Goal: Download file/media

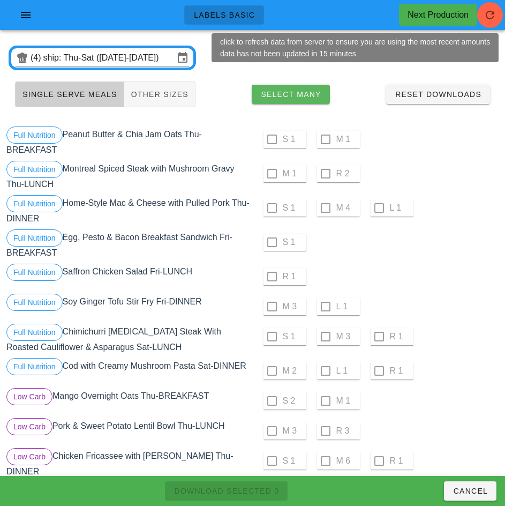
click at [310, 92] on span "Select Many" at bounding box center [290, 94] width 61 height 9
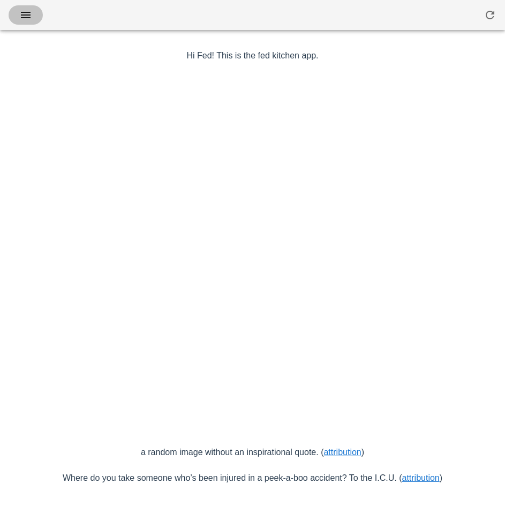
click at [34, 14] on button "button" at bounding box center [26, 14] width 34 height 19
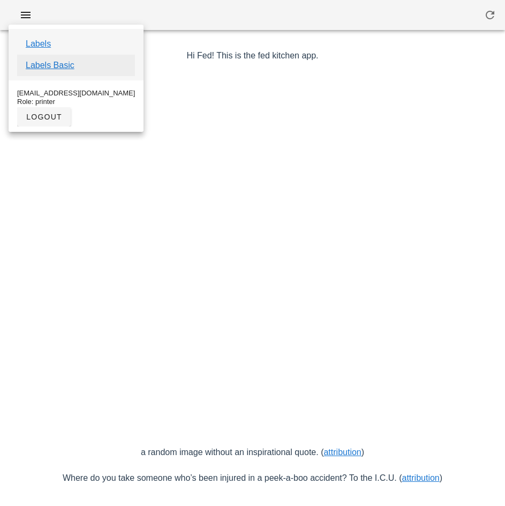
click at [69, 68] on link "Labels Basic" at bounding box center [50, 65] width 49 height 13
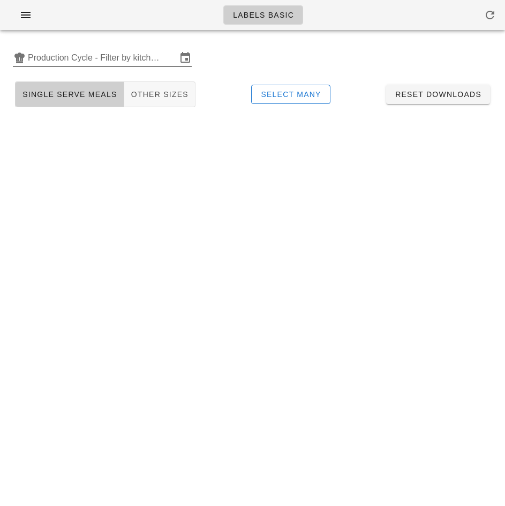
click at [129, 54] on input "Production Cycle - Filter by kitchen production schedules" at bounding box center [102, 57] width 149 height 17
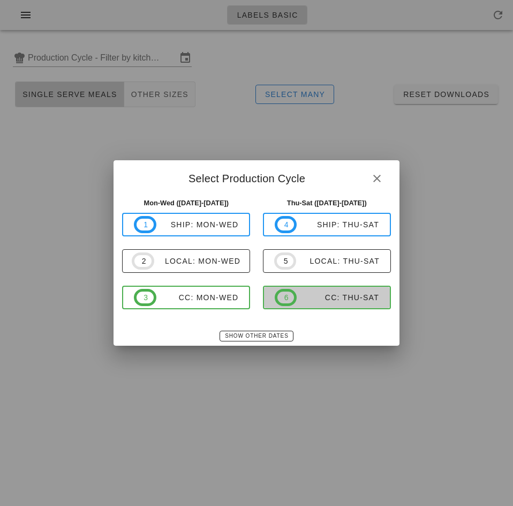
click at [338, 296] on div "CC: Thu-Sat" at bounding box center [338, 297] width 83 height 9
type input "CC: Thu-Sat (Sep 18-Sep 20)"
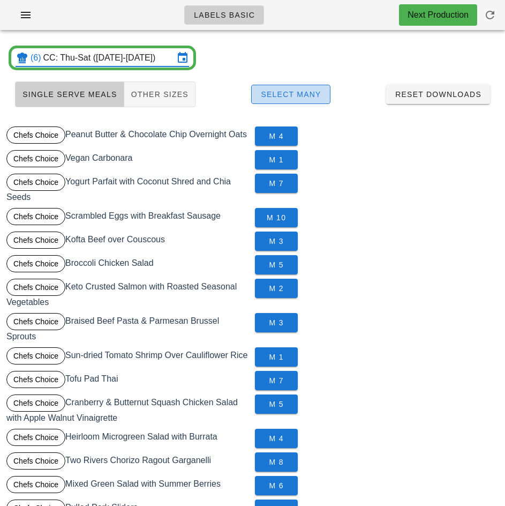
click at [314, 93] on span "Select Many" at bounding box center [290, 94] width 61 height 9
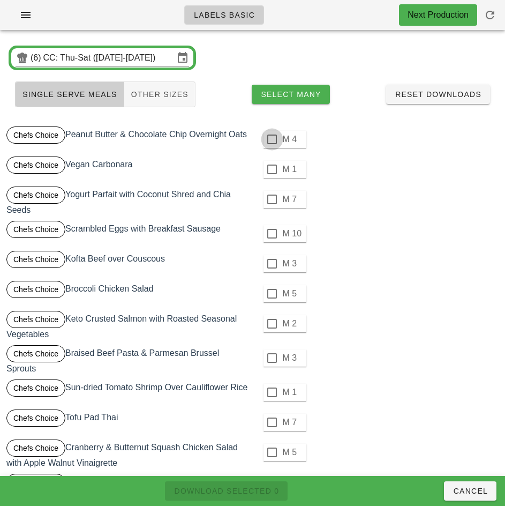
click at [272, 138] on div at bounding box center [272, 139] width 18 height 18
checkbox input "true"
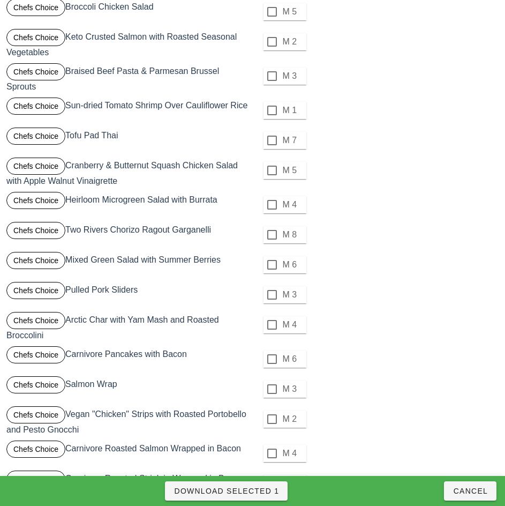
scroll to position [282, 0]
click at [270, 233] on div at bounding box center [272, 234] width 18 height 18
checkbox input "true"
click at [268, 489] on span "Download Selected 2" at bounding box center [227, 491] width 106 height 9
checkbox input "false"
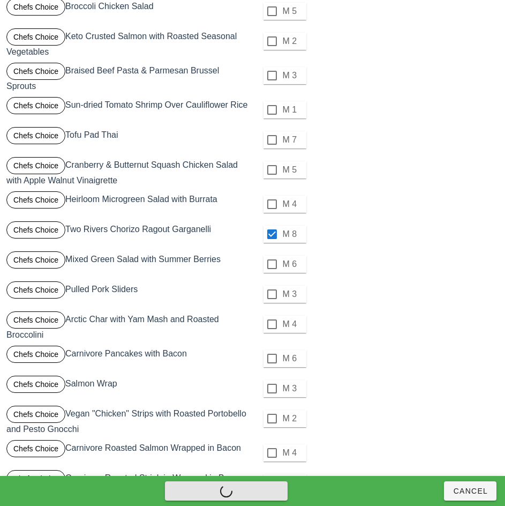
checkbox input "false"
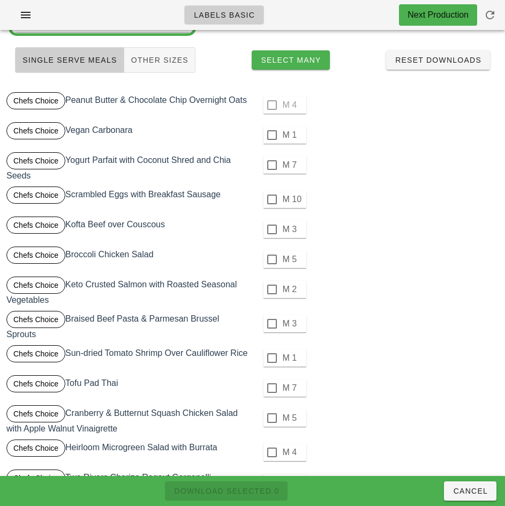
scroll to position [0, 0]
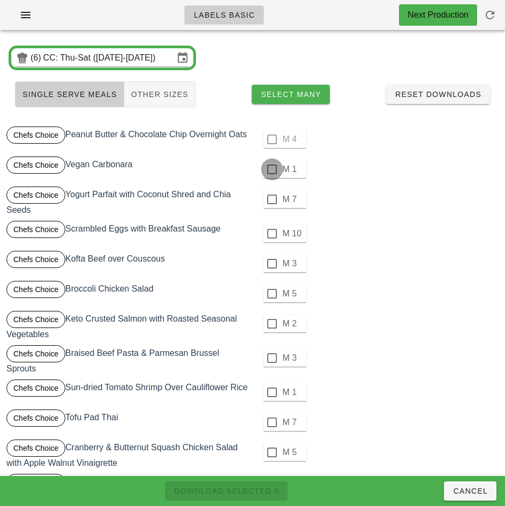
click at [272, 169] on div at bounding box center [272, 169] width 18 height 18
checkbox input "true"
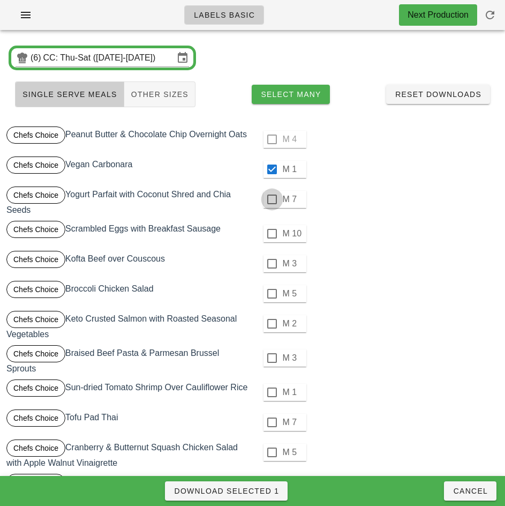
click at [272, 199] on div at bounding box center [272, 199] width 18 height 18
checkbox input "true"
click at [272, 234] on div at bounding box center [272, 234] width 18 height 18
checkbox input "true"
click at [272, 264] on div at bounding box center [272, 264] width 18 height 18
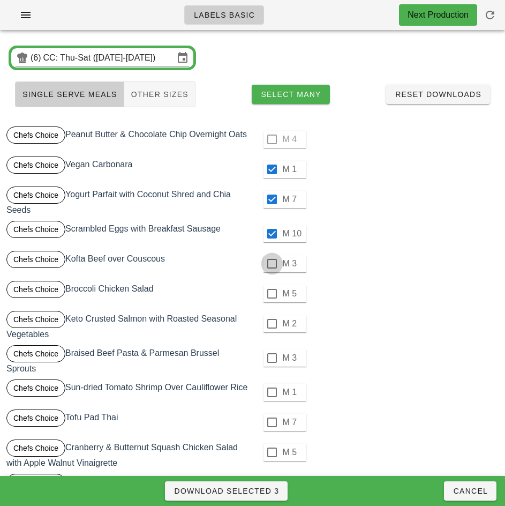
checkbox input "true"
click at [272, 294] on div at bounding box center [272, 294] width 18 height 18
checkbox input "true"
click at [273, 324] on div at bounding box center [272, 324] width 18 height 18
checkbox input "true"
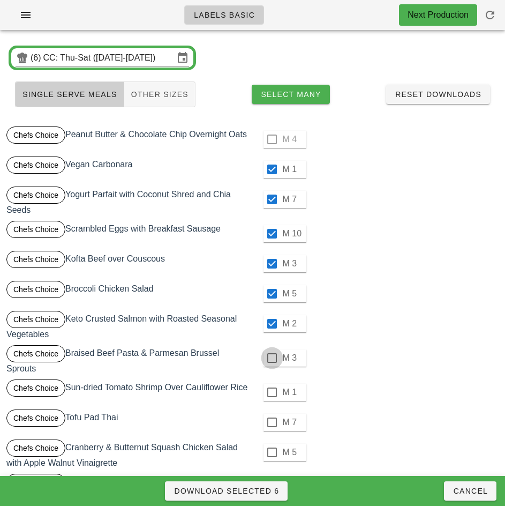
click at [272, 356] on div at bounding box center [272, 358] width 18 height 18
checkbox input "true"
click at [272, 392] on div at bounding box center [272, 392] width 18 height 18
checkbox input "true"
click at [272, 422] on div at bounding box center [272, 422] width 18 height 18
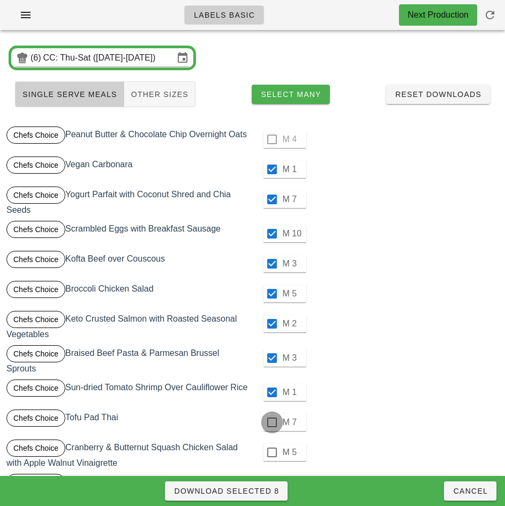
checkbox input "true"
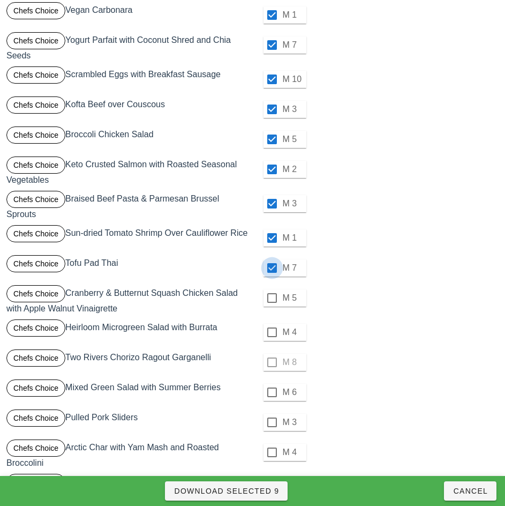
scroll to position [155, 0]
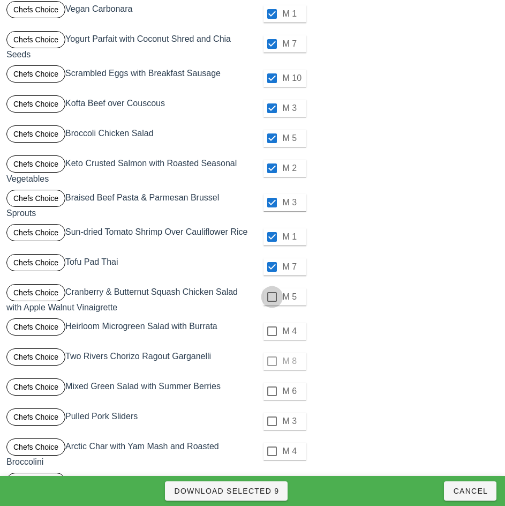
click at [272, 297] on div at bounding box center [272, 297] width 18 height 18
checkbox input "true"
click at [272, 331] on div at bounding box center [272, 331] width 18 height 18
checkbox input "true"
click at [272, 364] on div "M 8" at bounding box center [377, 361] width 244 height 26
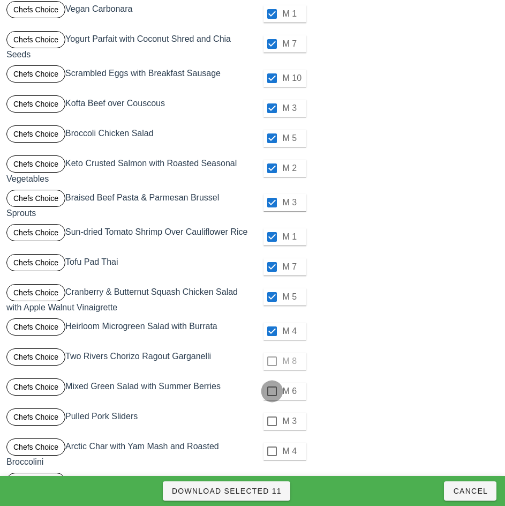
click at [272, 391] on div at bounding box center [272, 391] width 18 height 18
checkbox input "true"
click at [271, 426] on div at bounding box center [272, 421] width 18 height 18
checkbox input "true"
click at [272, 451] on div at bounding box center [272, 451] width 18 height 18
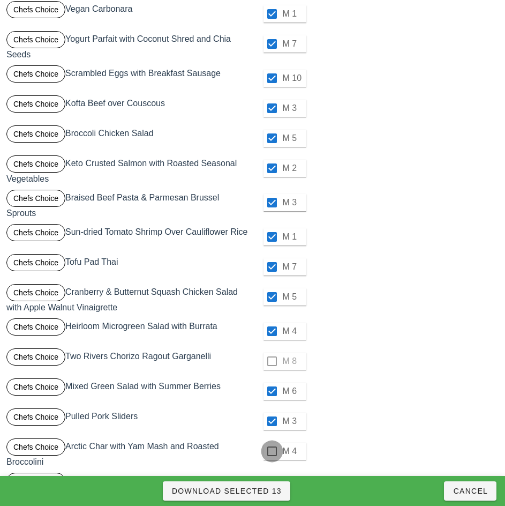
checkbox input "true"
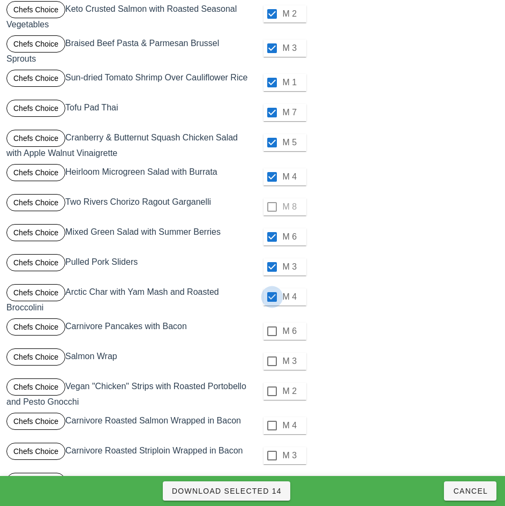
scroll to position [314, 0]
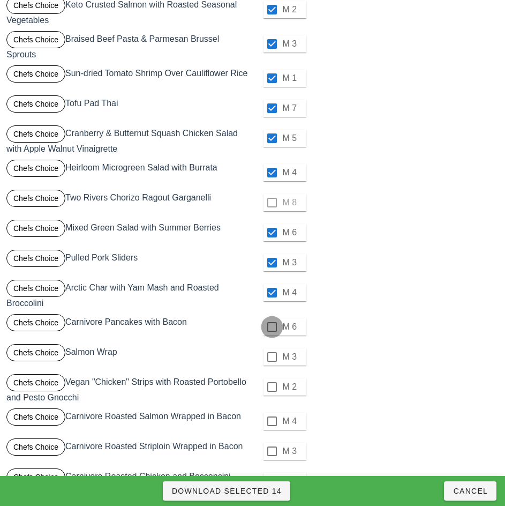
click at [272, 327] on div at bounding box center [272, 327] width 18 height 18
checkbox input "true"
click at [272, 356] on div at bounding box center [272, 357] width 18 height 18
checkbox input "true"
click at [272, 387] on div at bounding box center [272, 387] width 18 height 18
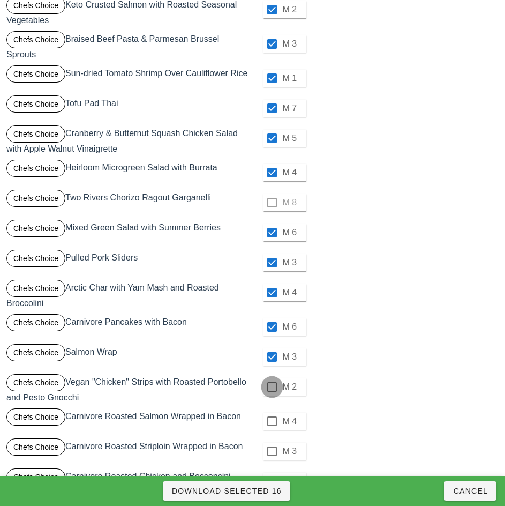
checkbox input "true"
click at [272, 421] on div at bounding box center [272, 421] width 18 height 18
checkbox input "true"
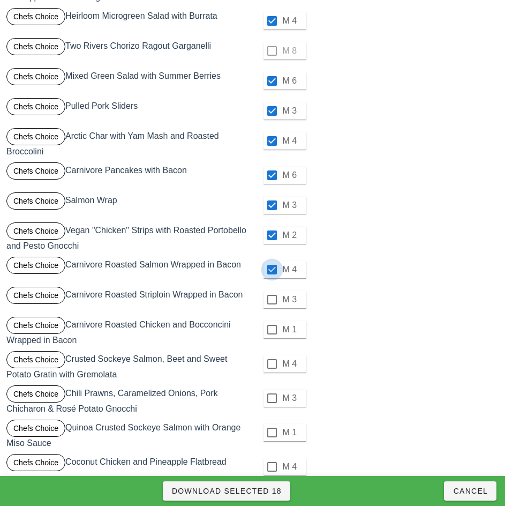
scroll to position [467, 0]
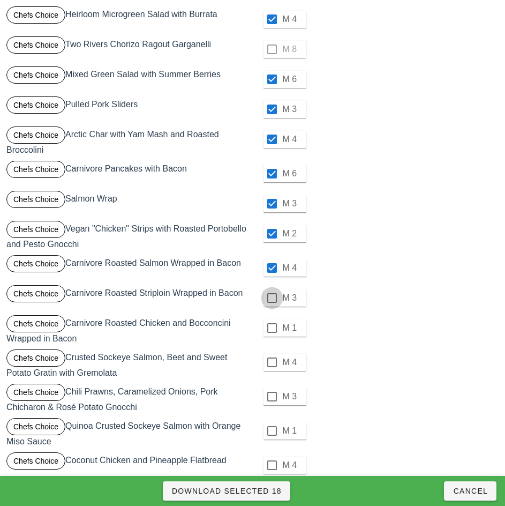
click at [272, 297] on div at bounding box center [272, 298] width 18 height 18
checkbox input "true"
click at [272, 327] on div at bounding box center [272, 328] width 18 height 18
checkbox input "true"
click at [270, 367] on div at bounding box center [272, 362] width 18 height 18
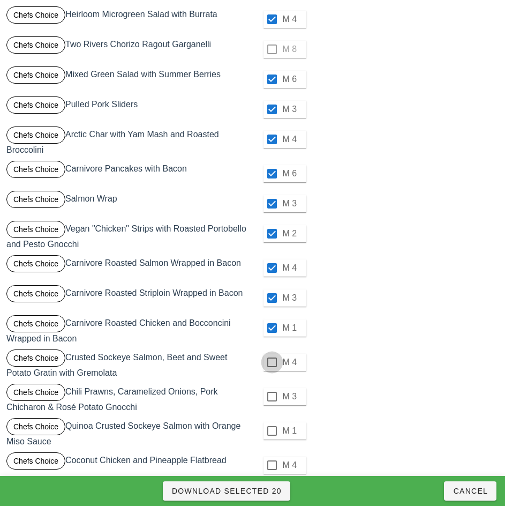
checkbox input "true"
click at [272, 398] on div at bounding box center [272, 396] width 18 height 18
checkbox input "true"
click at [271, 429] on div at bounding box center [272, 431] width 18 height 18
checkbox input "true"
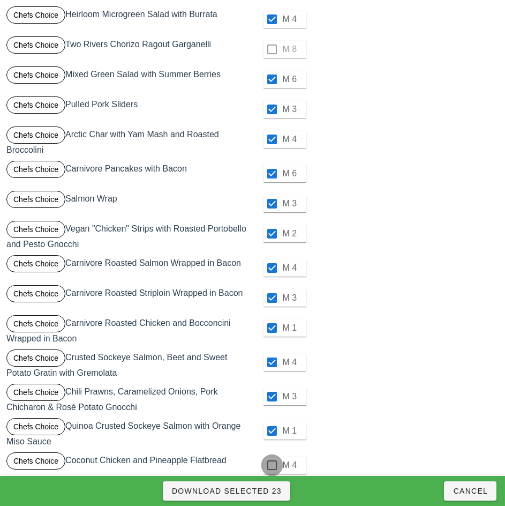
click at [272, 465] on div at bounding box center [272, 465] width 18 height 18
checkbox input "true"
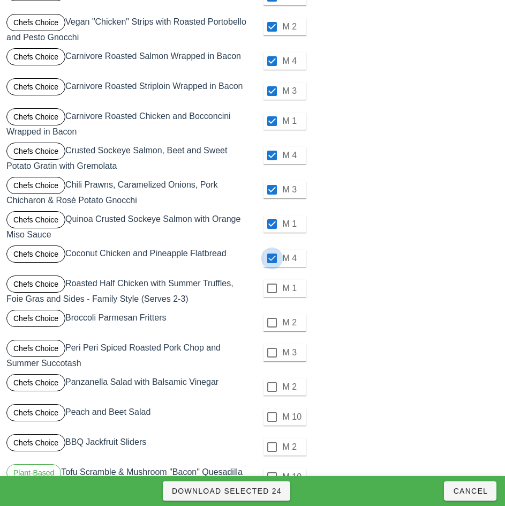
scroll to position [677, 0]
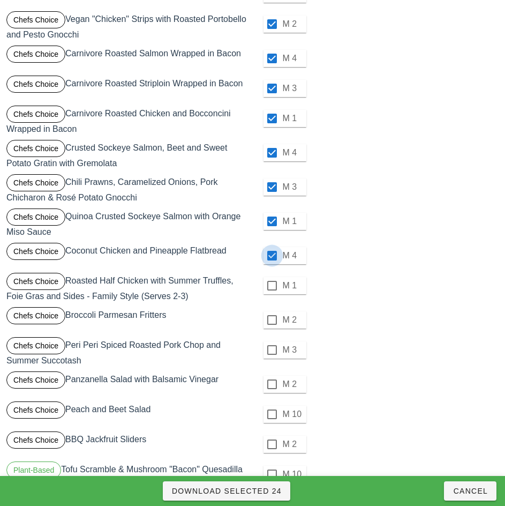
click at [272, 286] on div at bounding box center [272, 286] width 18 height 18
checkbox input "true"
click at [272, 320] on div at bounding box center [272, 320] width 18 height 18
checkbox input "true"
click at [272, 350] on div at bounding box center [272, 350] width 18 height 18
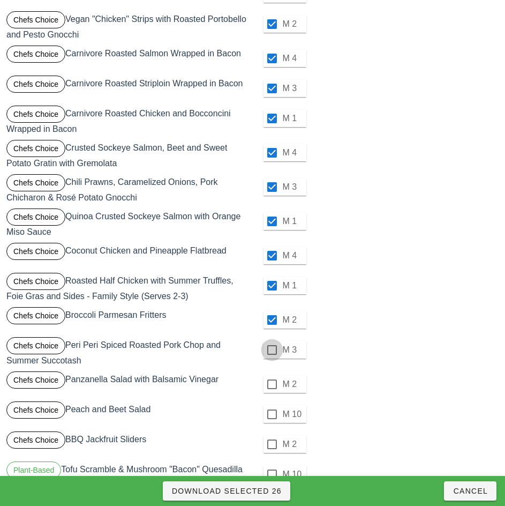
checkbox input "true"
click at [272, 384] on div at bounding box center [272, 384] width 18 height 18
checkbox input "true"
click at [272, 414] on div at bounding box center [272, 414] width 18 height 18
checkbox input "true"
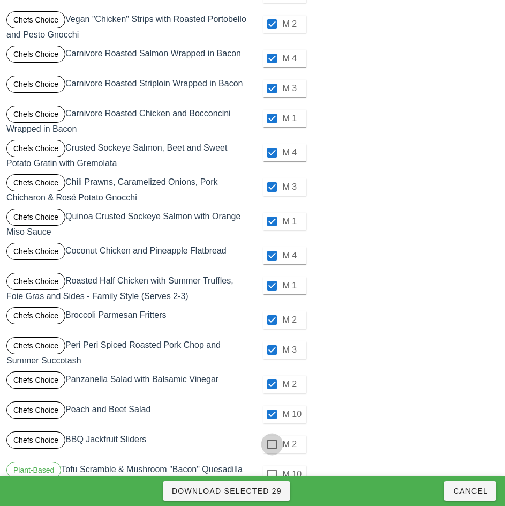
click at [272, 444] on div at bounding box center [272, 444] width 18 height 18
checkbox input "true"
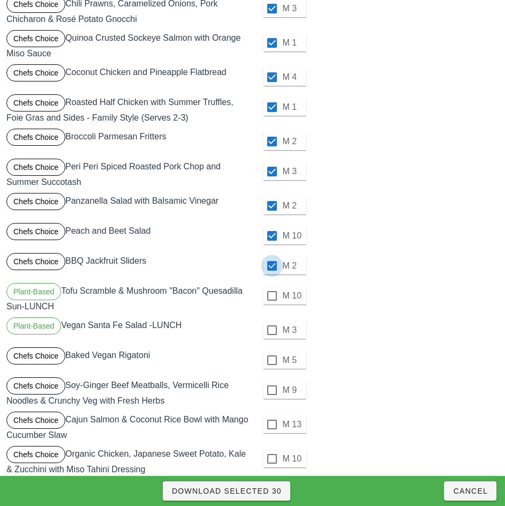
scroll to position [875, 0]
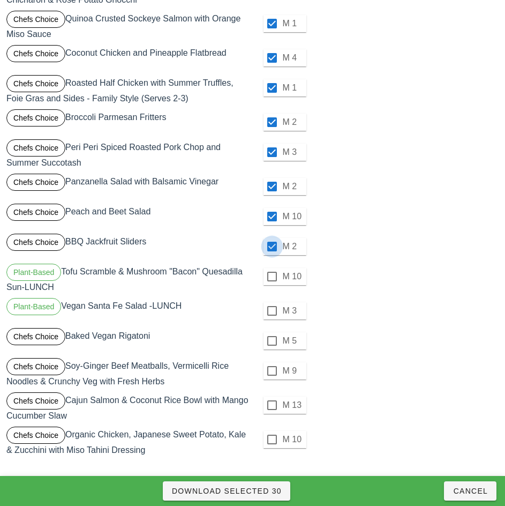
click at [273, 277] on div at bounding box center [272, 276] width 18 height 18
checkbox input "true"
click at [272, 311] on div at bounding box center [272, 311] width 18 height 18
checkbox input "true"
click at [272, 341] on div at bounding box center [272, 341] width 18 height 18
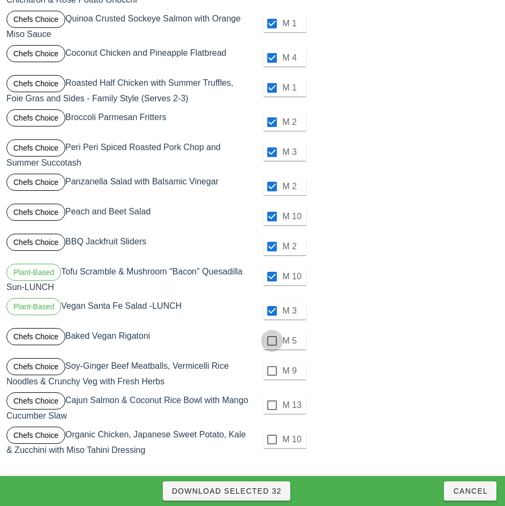
checkbox input "true"
click at [272, 371] on div at bounding box center [272, 371] width 18 height 18
checkbox input "true"
click at [272, 405] on div at bounding box center [272, 405] width 18 height 18
checkbox input "true"
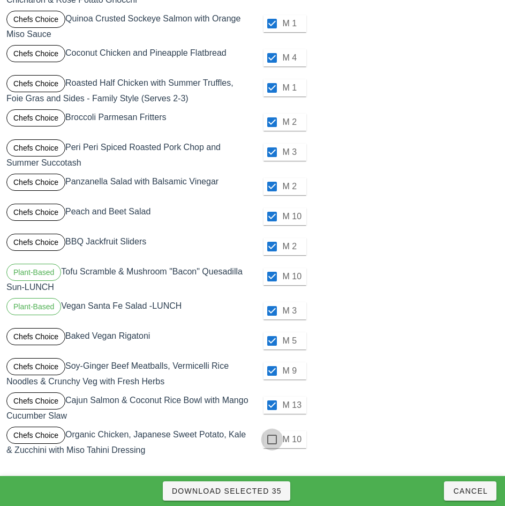
click at [272, 438] on div at bounding box center [272, 439] width 18 height 18
checkbox input "true"
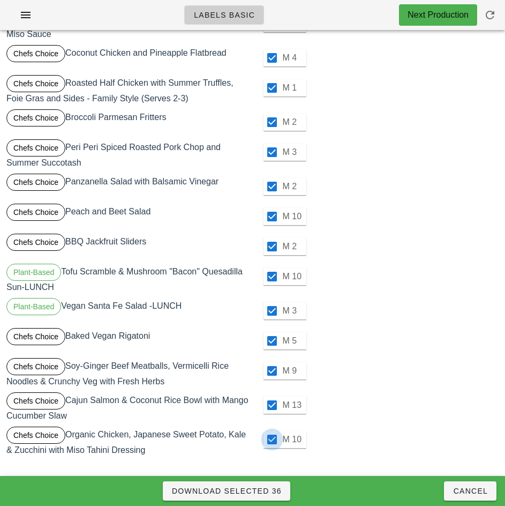
scroll to position [874, 0]
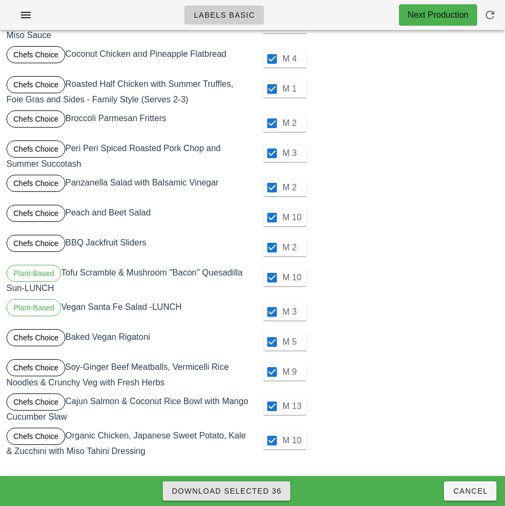
click at [271, 491] on span "Download Selected 36" at bounding box center [226, 491] width 110 height 9
checkbox input "false"
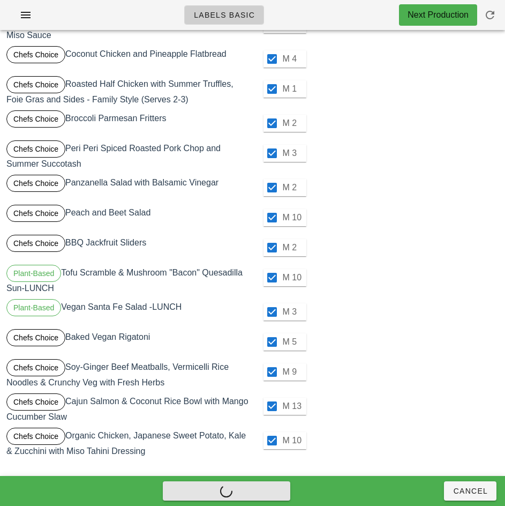
checkbox input "false"
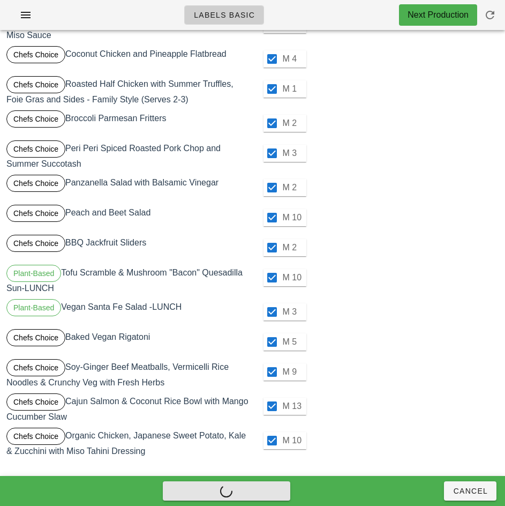
checkbox input "false"
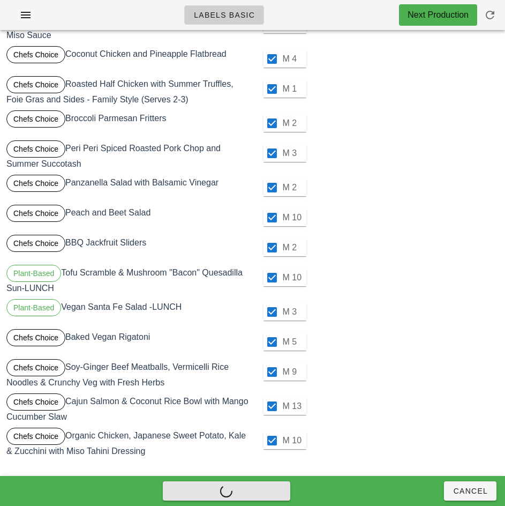
checkbox input "false"
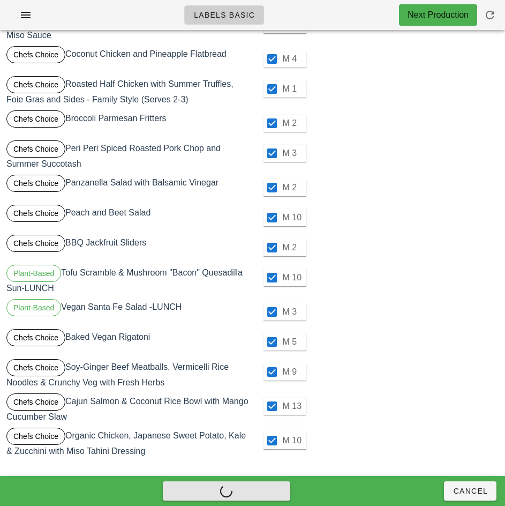
checkbox input "false"
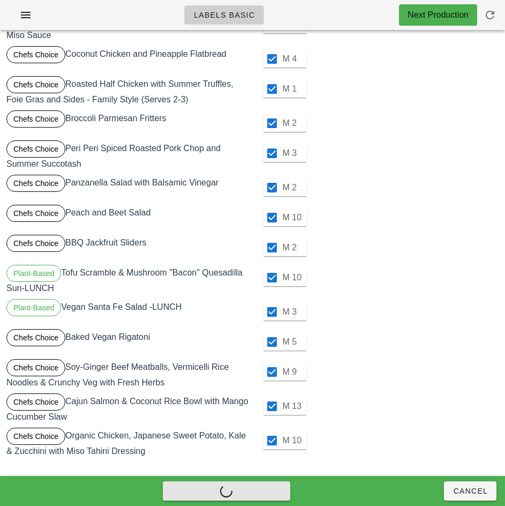
checkbox input "false"
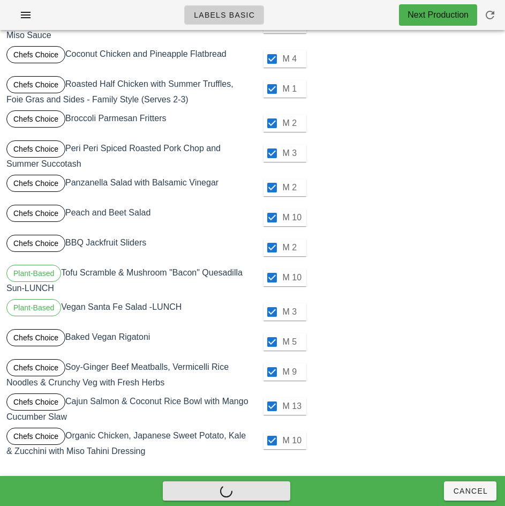
checkbox input "false"
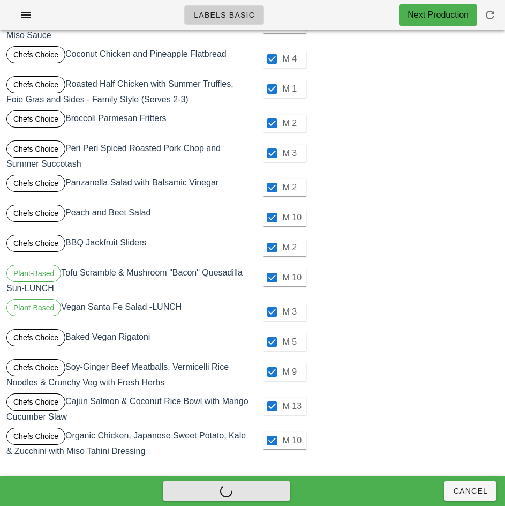
checkbox input "false"
